Goal: Find specific page/section: Find specific page/section

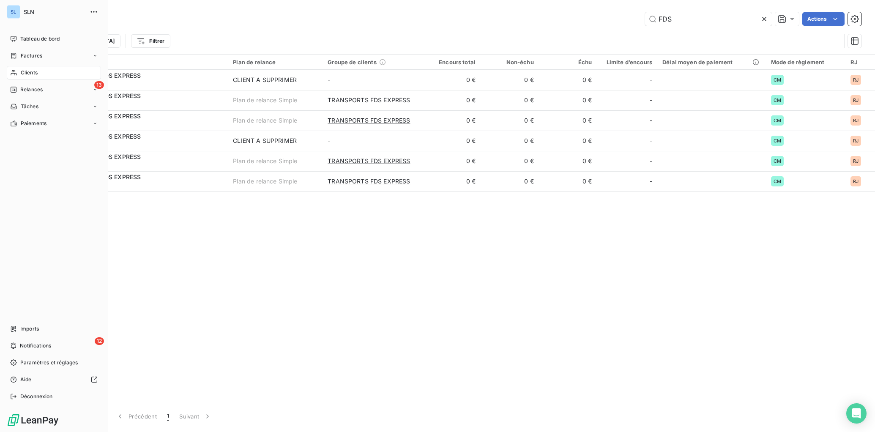
click at [27, 74] on span "Clients" at bounding box center [29, 73] width 17 height 8
click at [29, 72] on span "Clients" at bounding box center [29, 73] width 17 height 8
click at [27, 74] on span "Clients" at bounding box center [29, 73] width 17 height 8
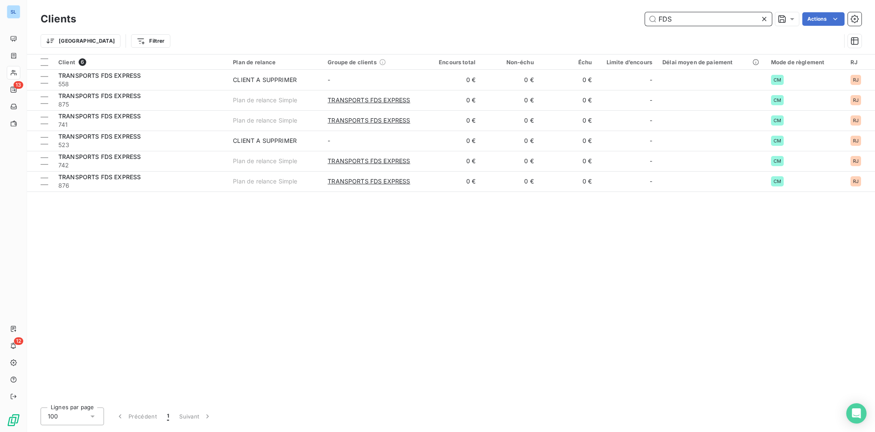
drag, startPoint x: 655, startPoint y: 19, endPoint x: 557, endPoint y: 5, distance: 99.0
click at [559, 5] on div "Clients FDS Actions Trier Filtrer" at bounding box center [451, 27] width 848 height 54
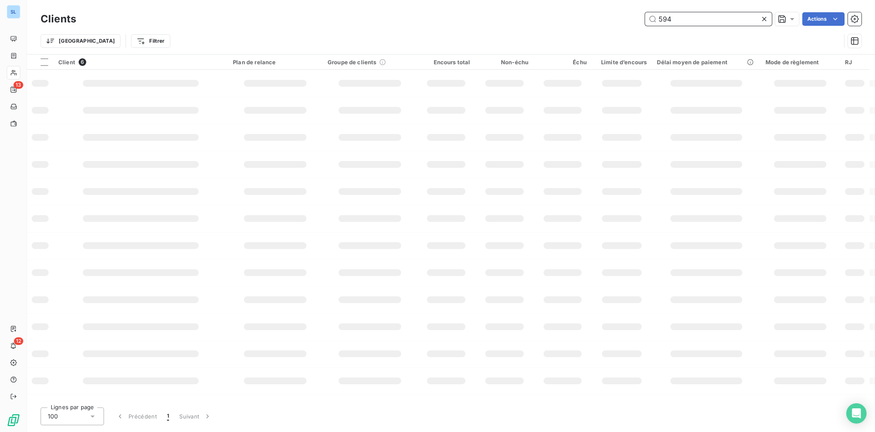
type input "594"
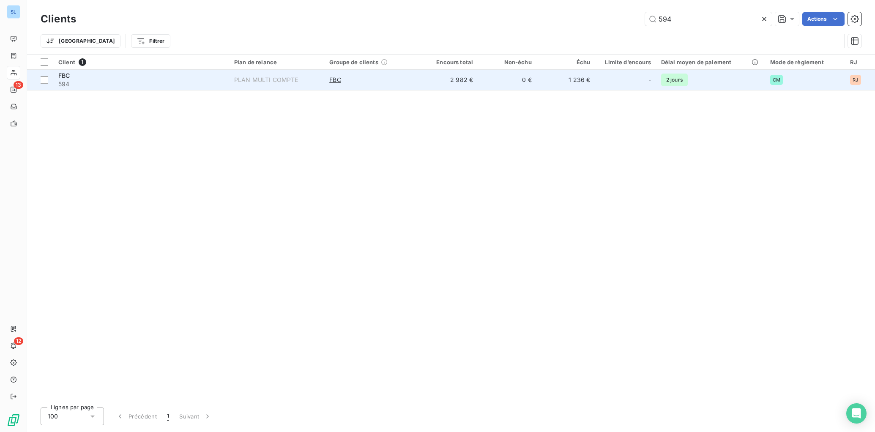
click at [214, 85] on span "594" at bounding box center [141, 84] width 166 height 8
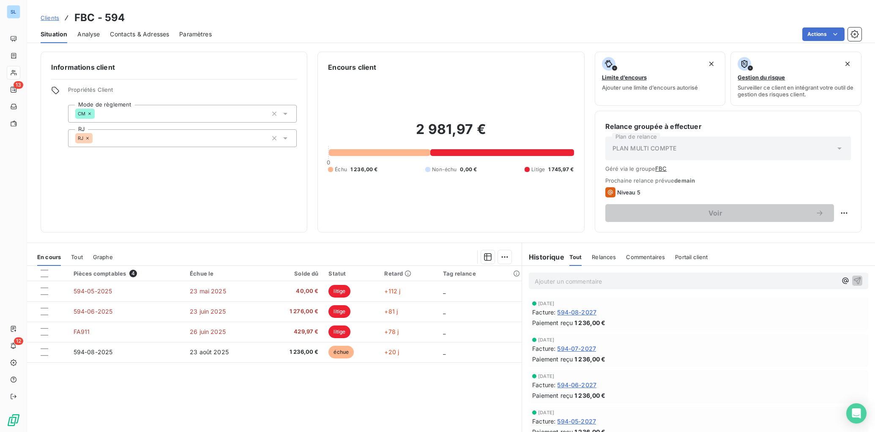
click at [259, 402] on div "Pièces comptables 4 Échue le Solde dû Statut Retard Tag relance 594-05-2025 [DA…" at bounding box center [274, 347] width 494 height 163
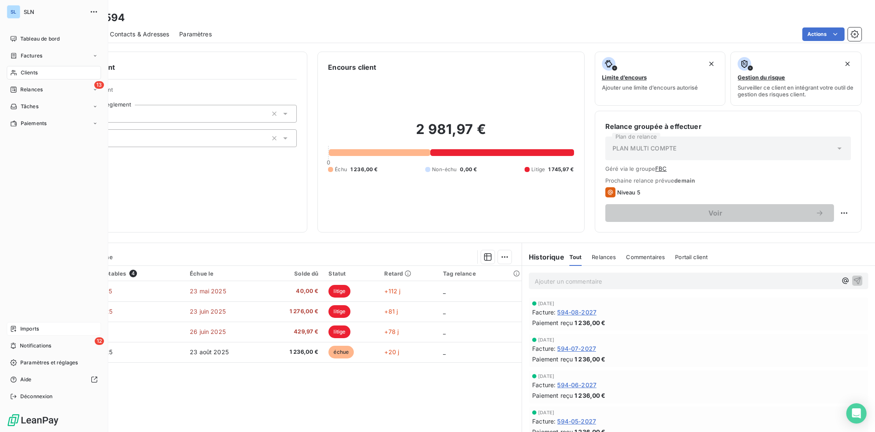
click at [22, 327] on span "Imports" at bounding box center [29, 329] width 19 height 8
